Goal: Task Accomplishment & Management: Manage account settings

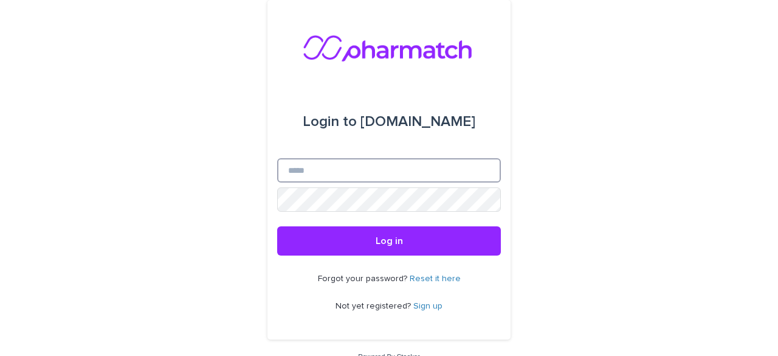
click at [399, 175] on input "Email" at bounding box center [389, 170] width 224 height 24
type input "**********"
click at [277, 226] on button "Log in" at bounding box center [389, 240] width 224 height 29
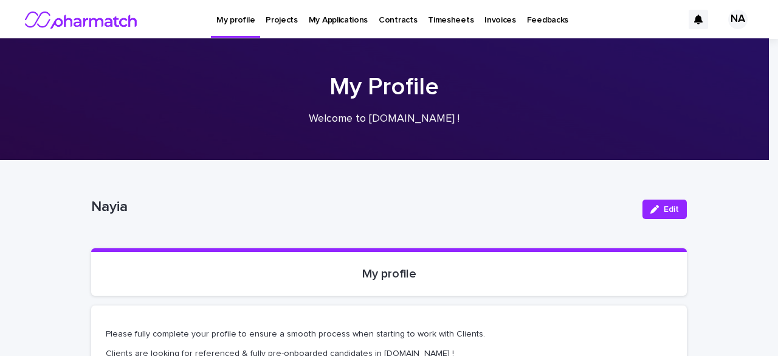
click at [317, 12] on p "My Applications" at bounding box center [338, 13] width 59 height 26
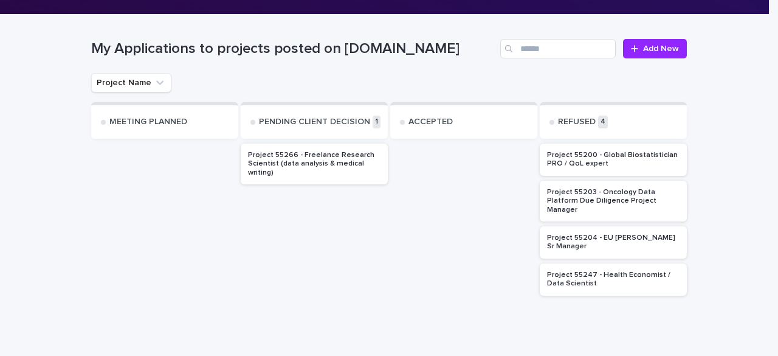
scroll to position [182, 0]
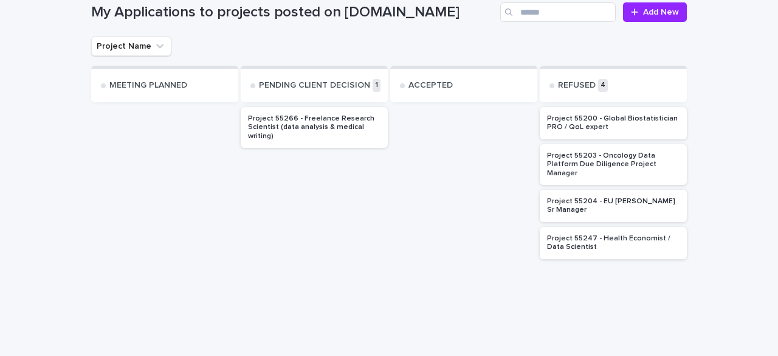
click at [309, 120] on p "Project 55266 - Freelance Research Scientist (data analysis & medical writing)" at bounding box center [314, 127] width 133 height 26
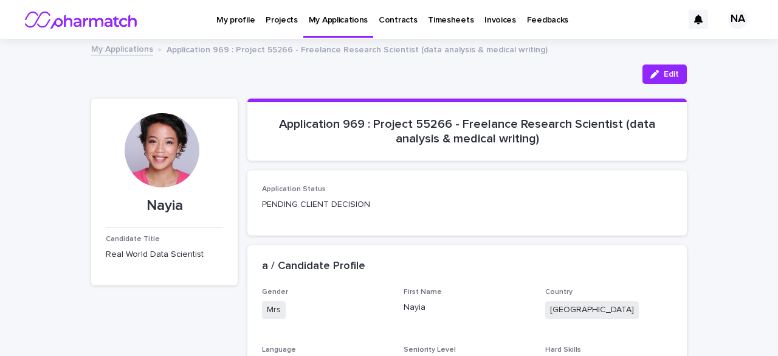
click at [234, 21] on p "My profile" at bounding box center [236, 13] width 38 height 26
